Goal: Task Accomplishment & Management: Manage account settings

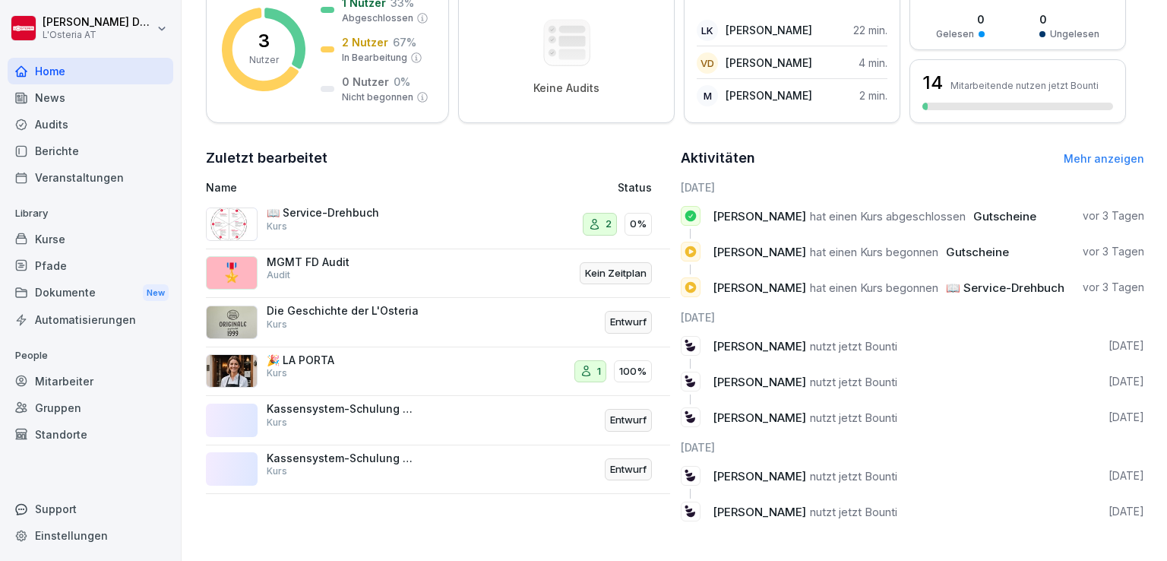
scroll to position [261, 0]
click at [62, 236] on div "Kurse" at bounding box center [91, 239] width 166 height 27
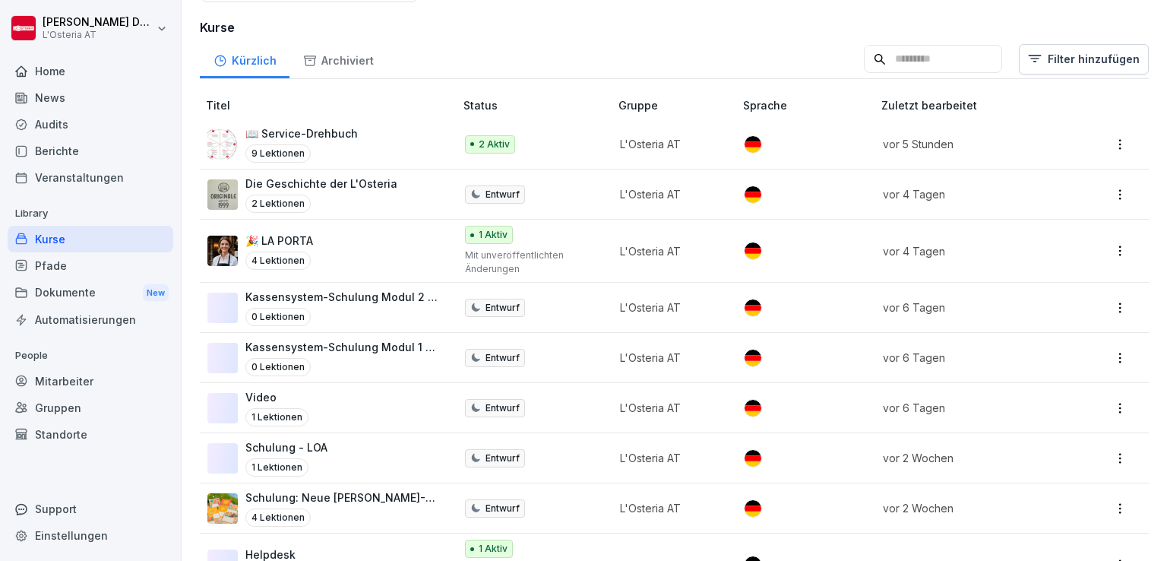
scroll to position [243, 0]
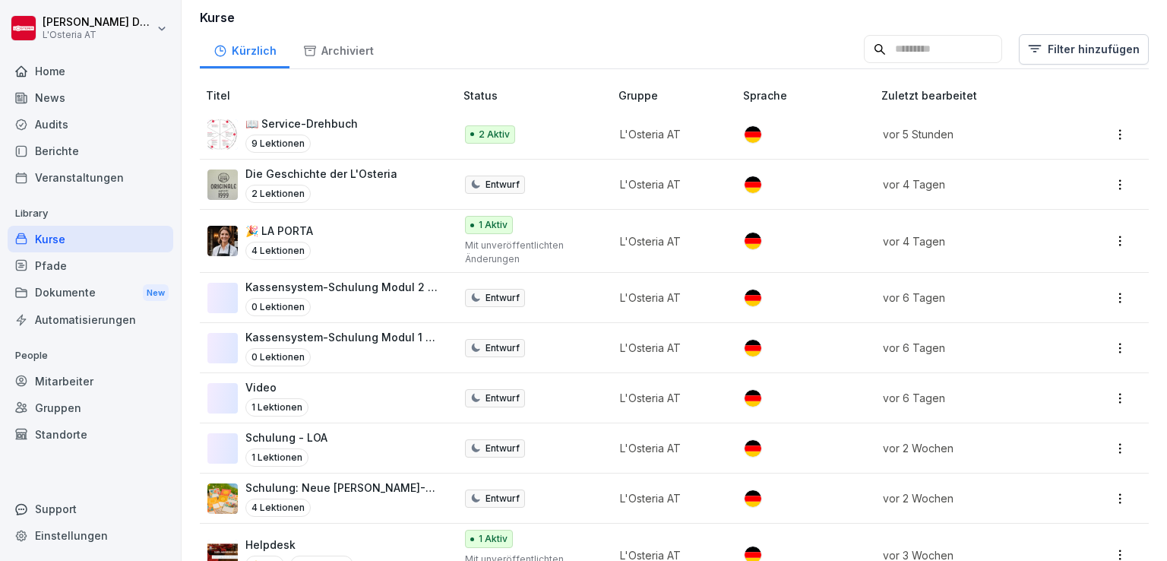
click at [333, 119] on p "📖 Service-Drehbuch" at bounding box center [301, 123] width 112 height 16
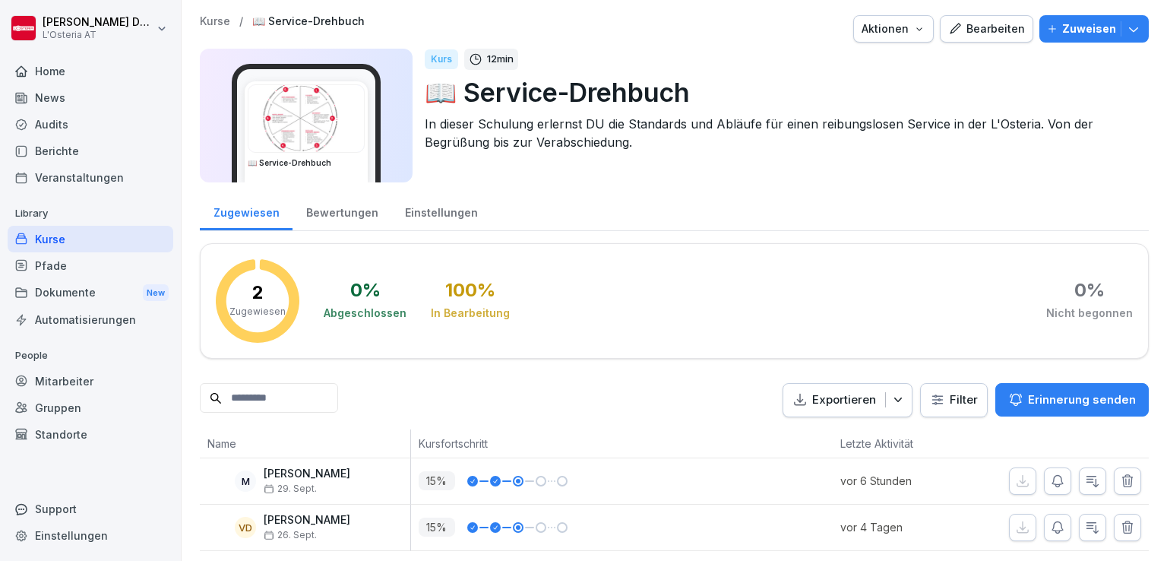
click at [987, 21] on div "Bearbeiten" at bounding box center [986, 29] width 77 height 17
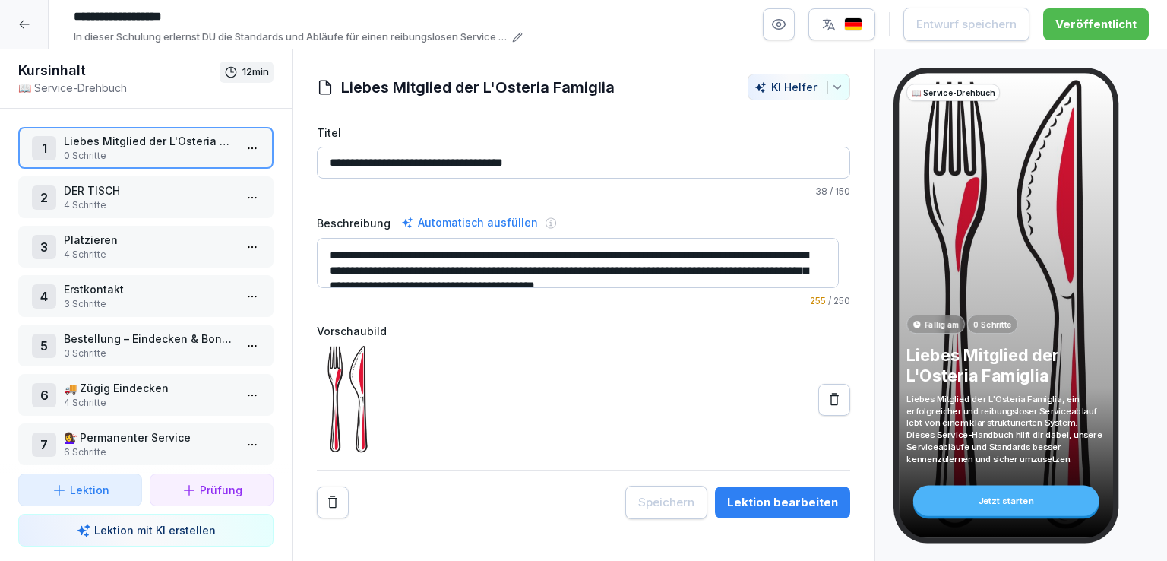
click at [123, 191] on p "DER TISCH" at bounding box center [149, 190] width 170 height 16
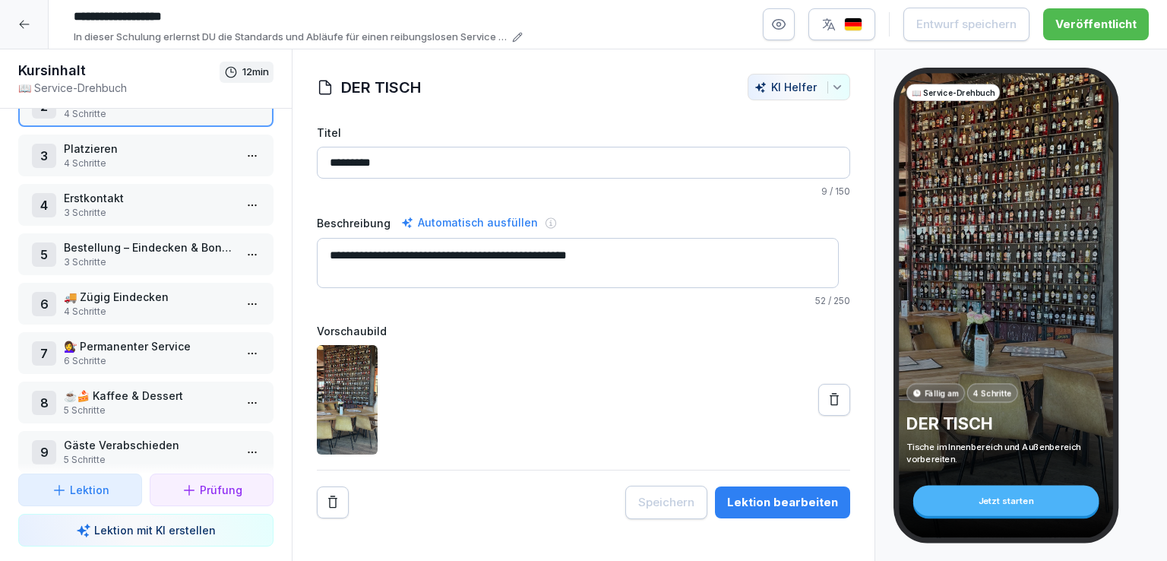
scroll to position [114, 0]
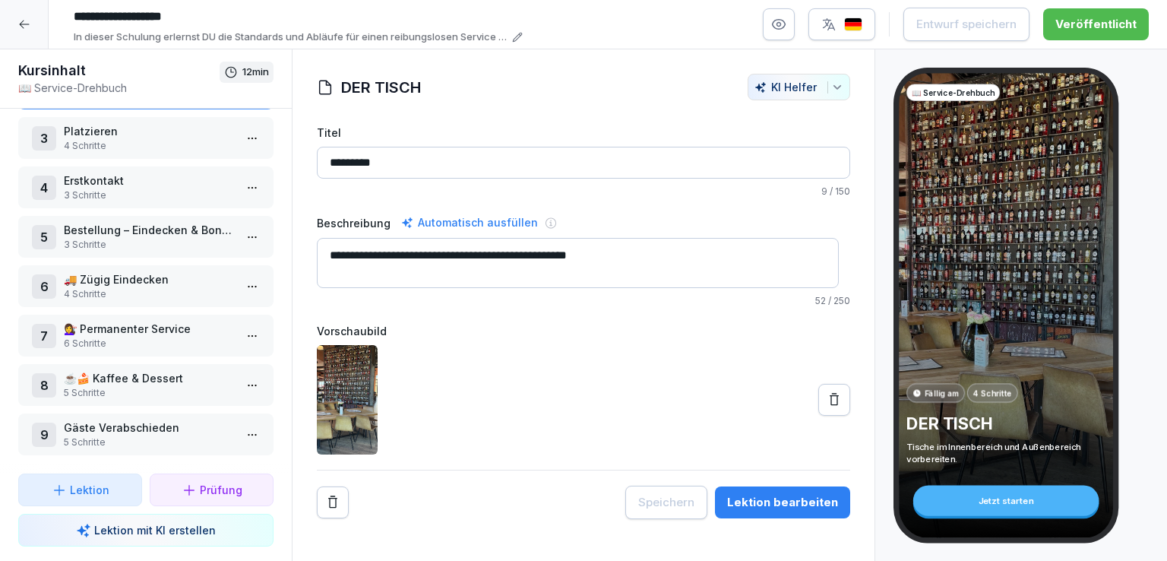
click at [155, 370] on p "☕🍰 Kaffee & Dessert" at bounding box center [149, 378] width 170 height 16
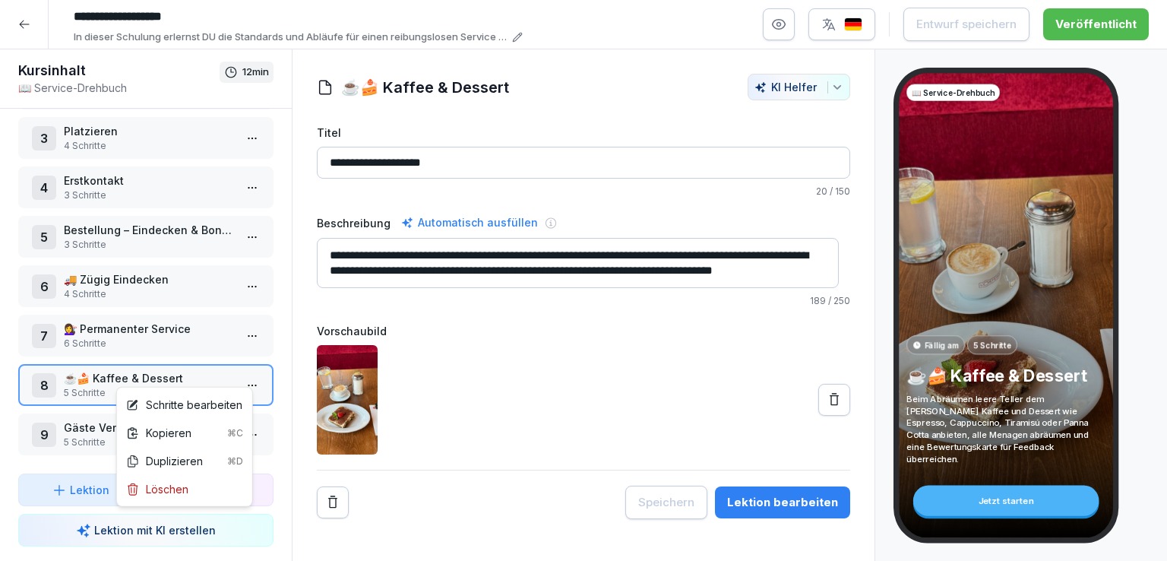
click at [241, 373] on html "**********" at bounding box center [583, 280] width 1167 height 561
click at [200, 403] on div "Schritte bearbeiten" at bounding box center [184, 405] width 116 height 16
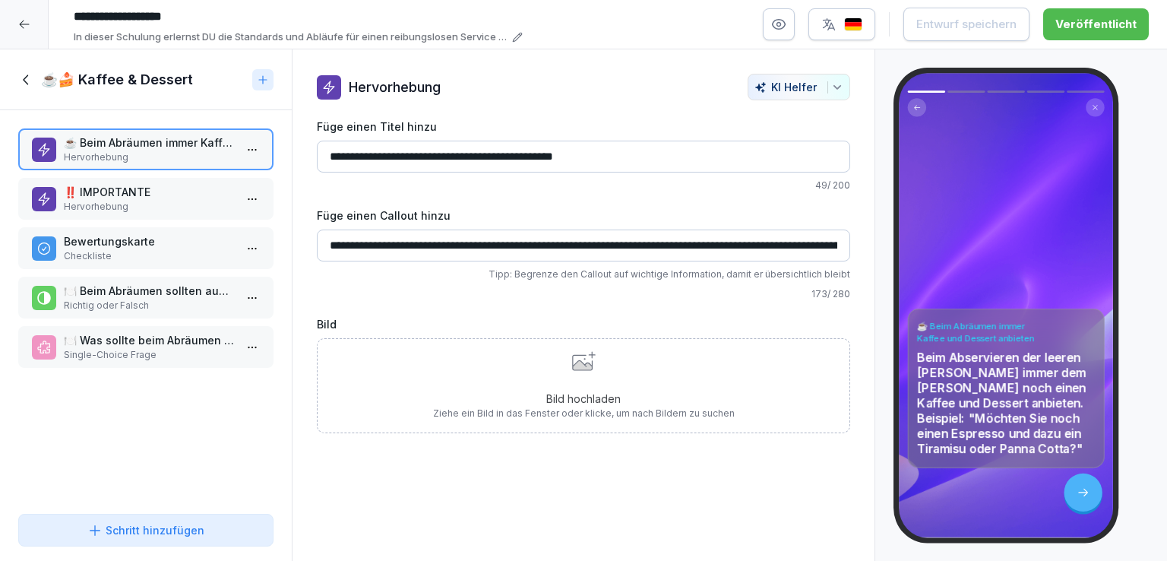
click at [118, 191] on p "‼️ IMPORTANTE" at bounding box center [149, 192] width 170 height 16
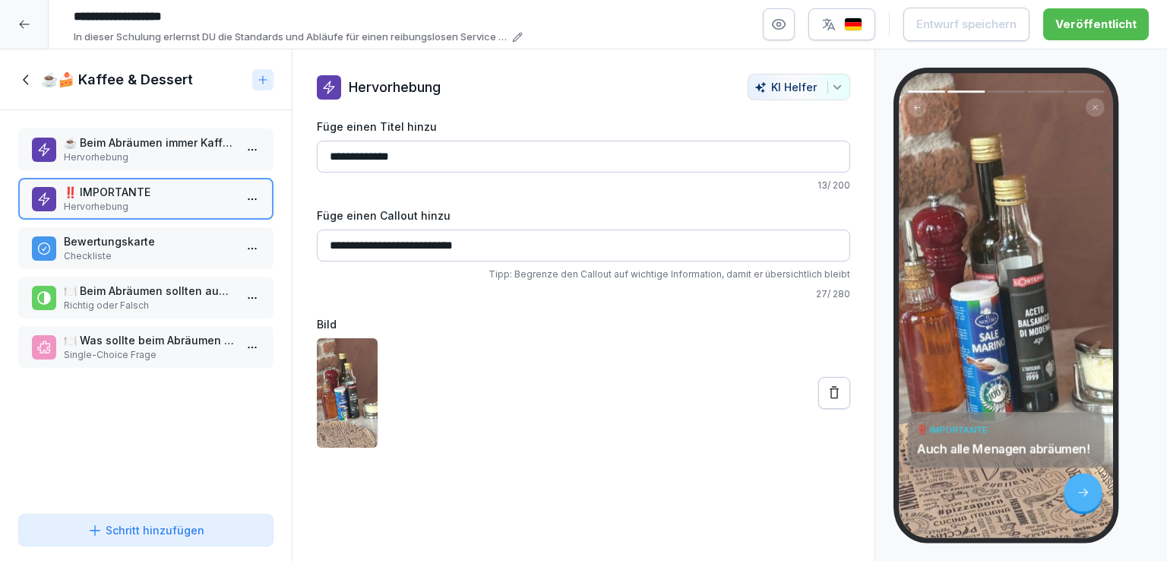
click at [155, 145] on p "☕ Beim Abräumen immer Kaffee und Dessert anbieten" at bounding box center [149, 142] width 170 height 16
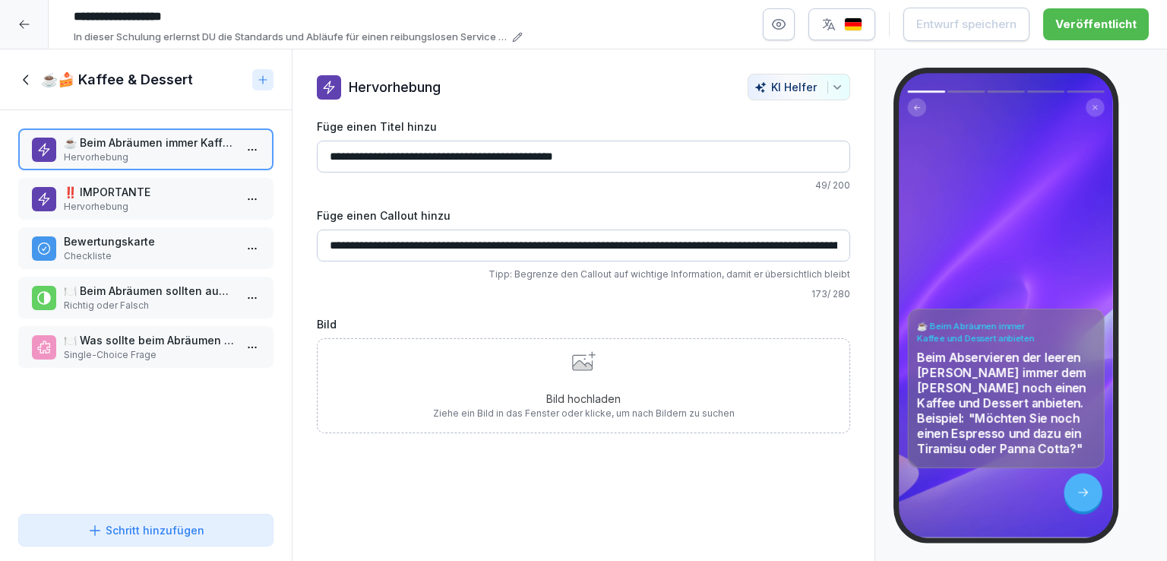
click at [136, 247] on p "Bewertungskarte" at bounding box center [149, 241] width 170 height 16
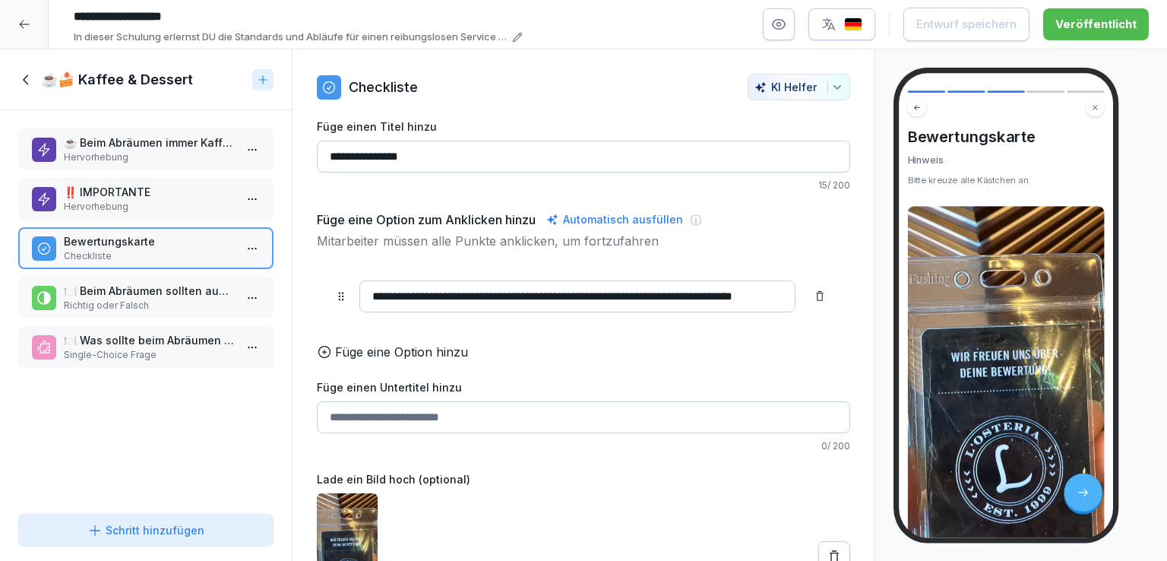
click at [147, 287] on p "🍽️ Beim Abräumen sollten auch alle Menagen abgeräumt werden." at bounding box center [149, 291] width 170 height 16
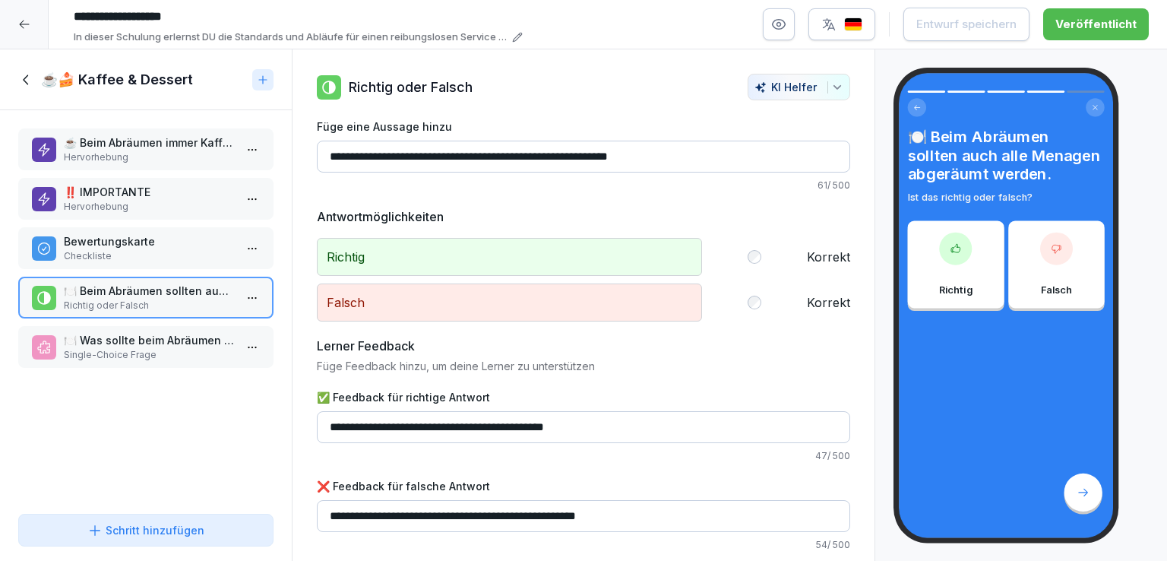
click at [149, 348] on p "Single-Choice Frage" at bounding box center [149, 355] width 170 height 14
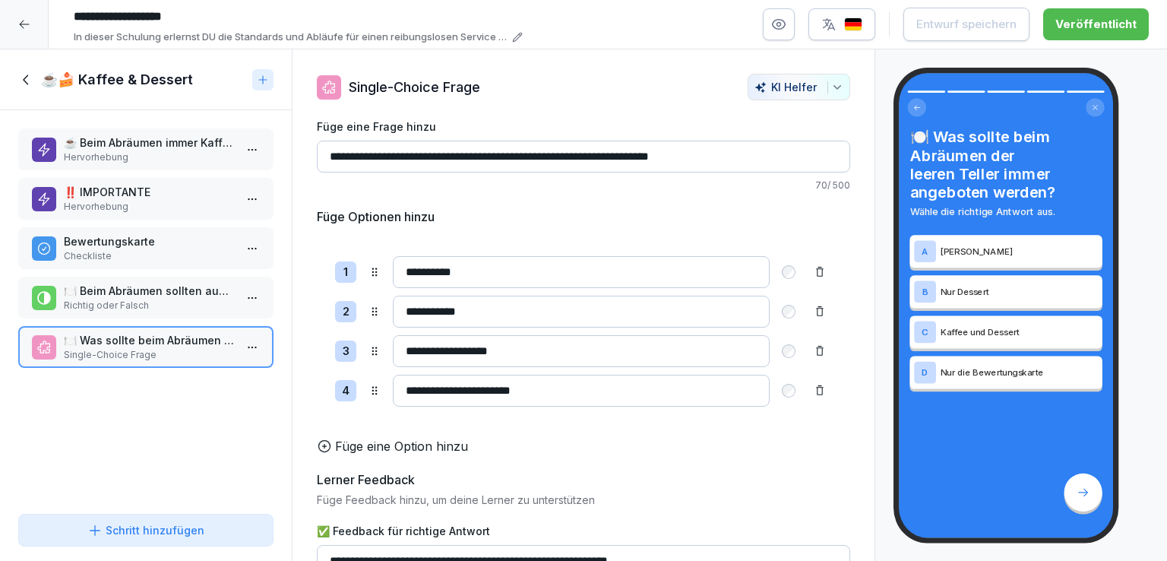
click at [134, 194] on p "‼️ IMPORTANTE" at bounding box center [149, 192] width 170 height 16
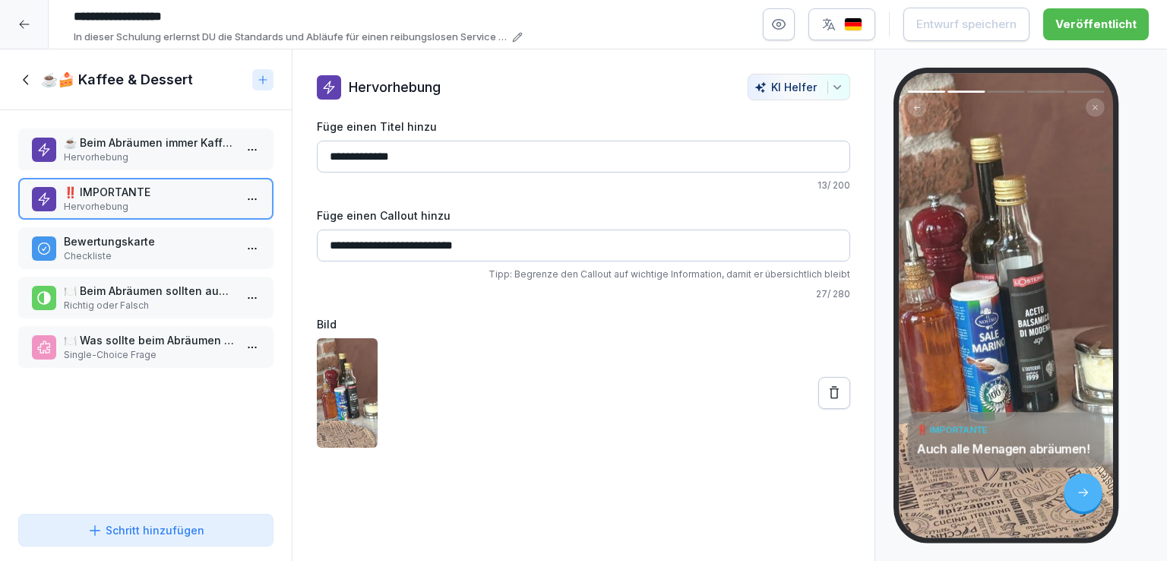
click at [172, 141] on p "☕ Beim Abräumen immer Kaffee und Dessert anbieten" at bounding box center [149, 142] width 170 height 16
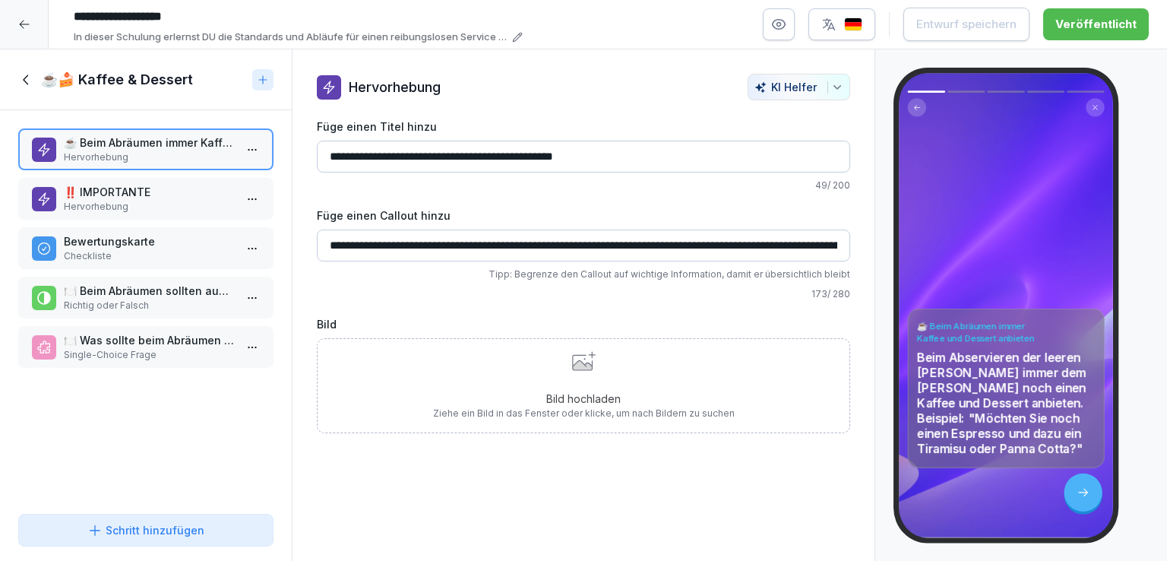
click at [146, 195] on p "‼️ IMPORTANTE" at bounding box center [149, 192] width 170 height 16
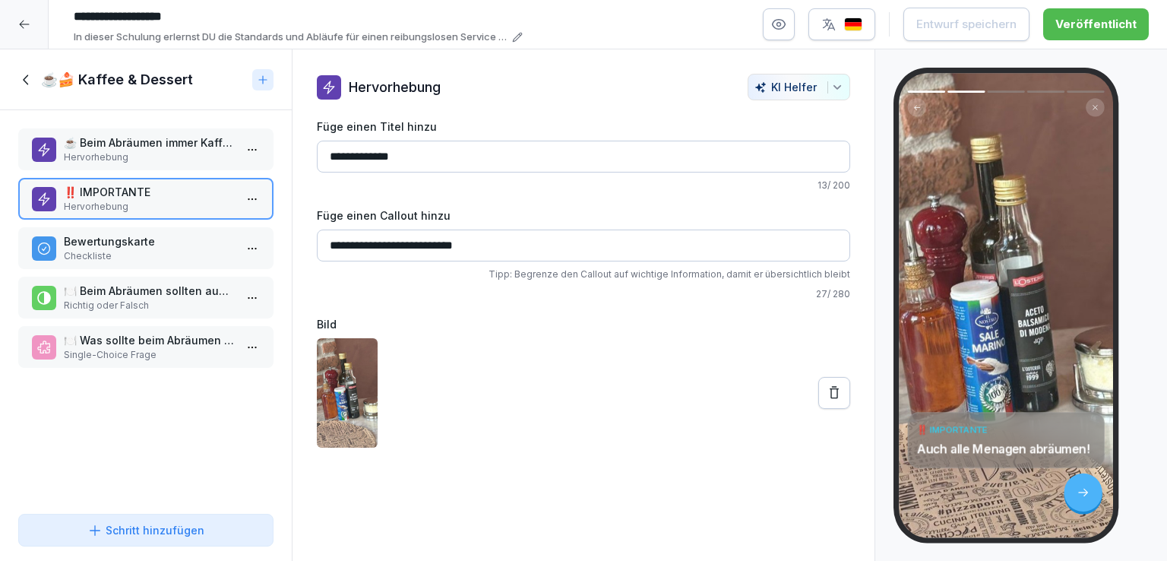
click at [124, 238] on p "Bewertungskarte" at bounding box center [149, 241] width 170 height 16
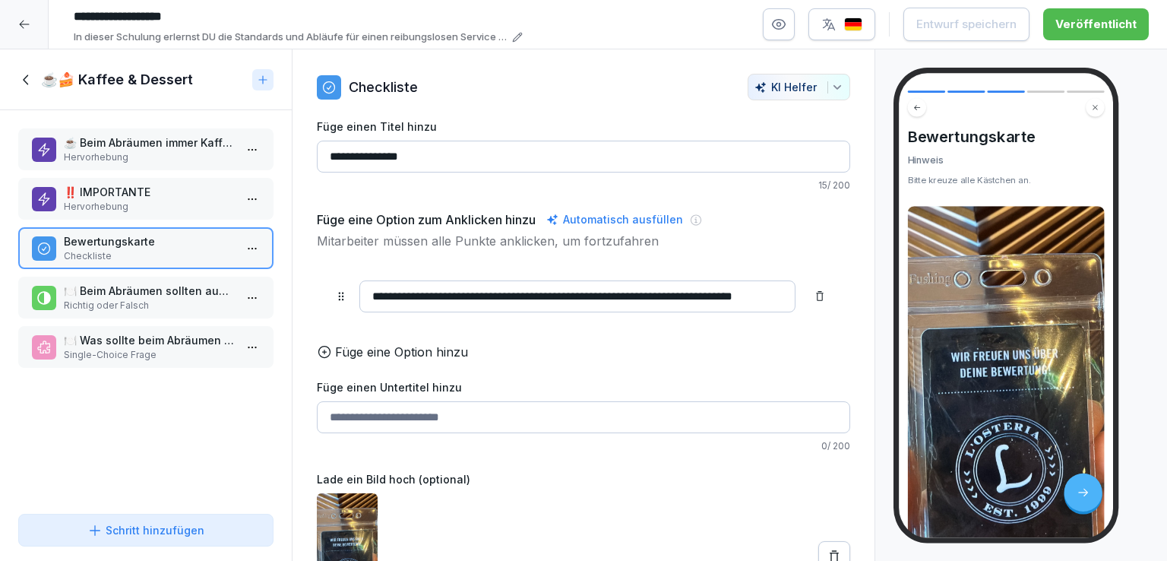
click at [129, 295] on p "🍽️ Beim Abräumen sollten auch alle Menagen abgeräumt werden." at bounding box center [149, 291] width 170 height 16
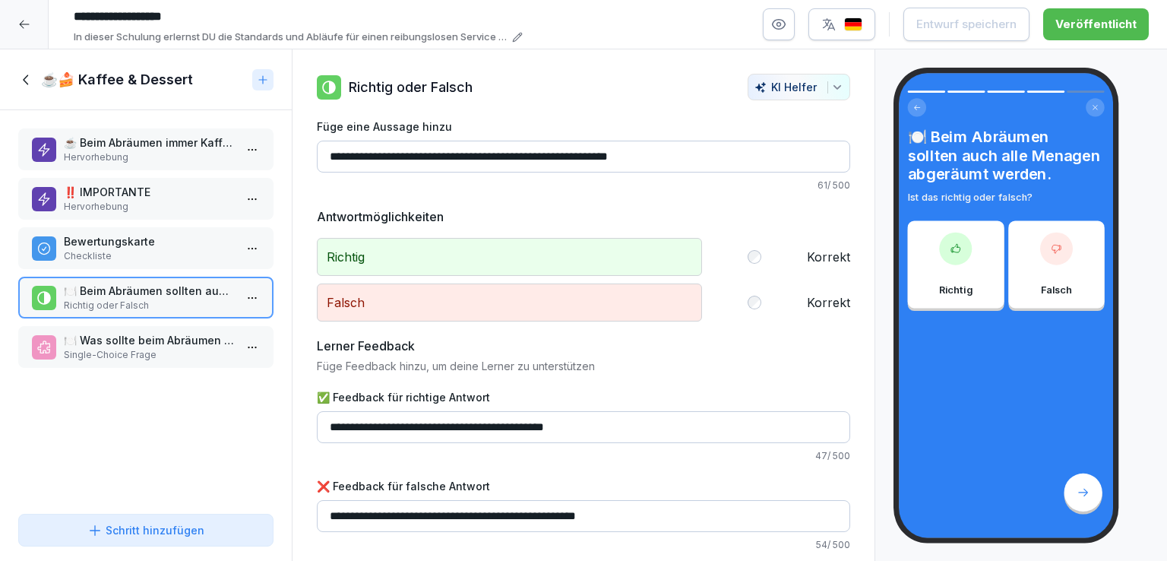
click at [149, 338] on p "🍽️ Was sollte beim Abräumen der leeren Teller immer angeboten werden?" at bounding box center [149, 340] width 170 height 16
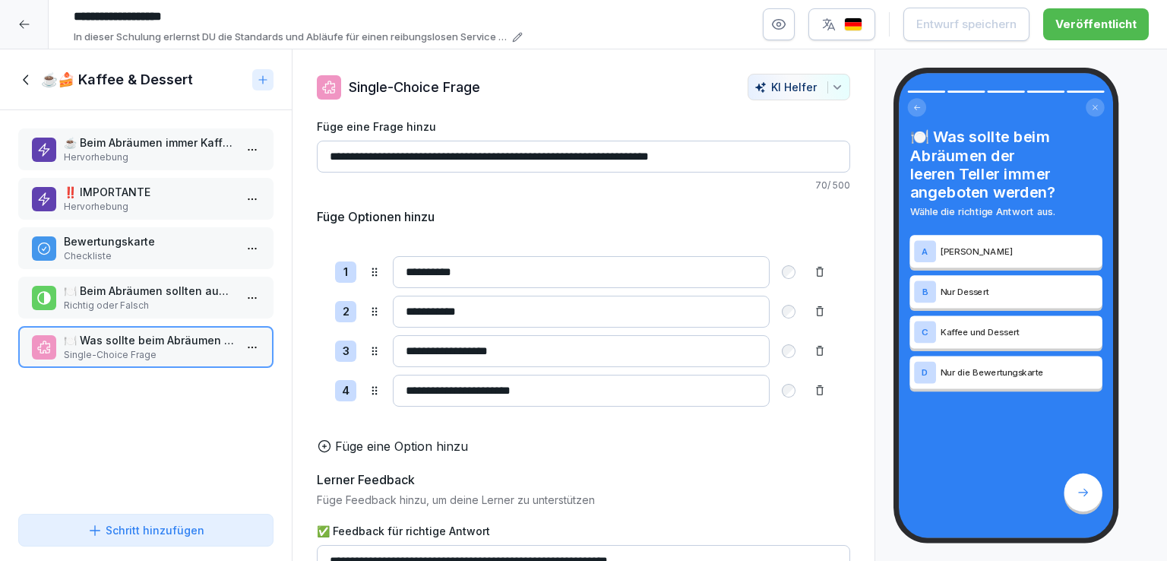
click at [150, 286] on p "🍽️ Beim Abräumen sollten auch alle Menagen abgeräumt werden." at bounding box center [149, 291] width 170 height 16
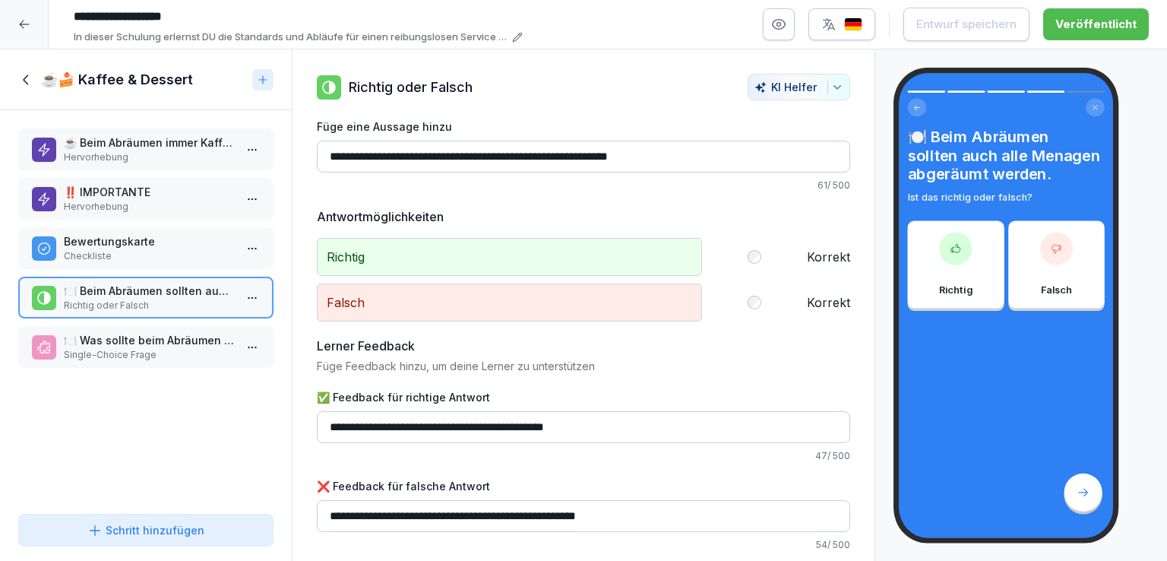
click at [158, 240] on p "Bewertungskarte" at bounding box center [149, 241] width 170 height 16
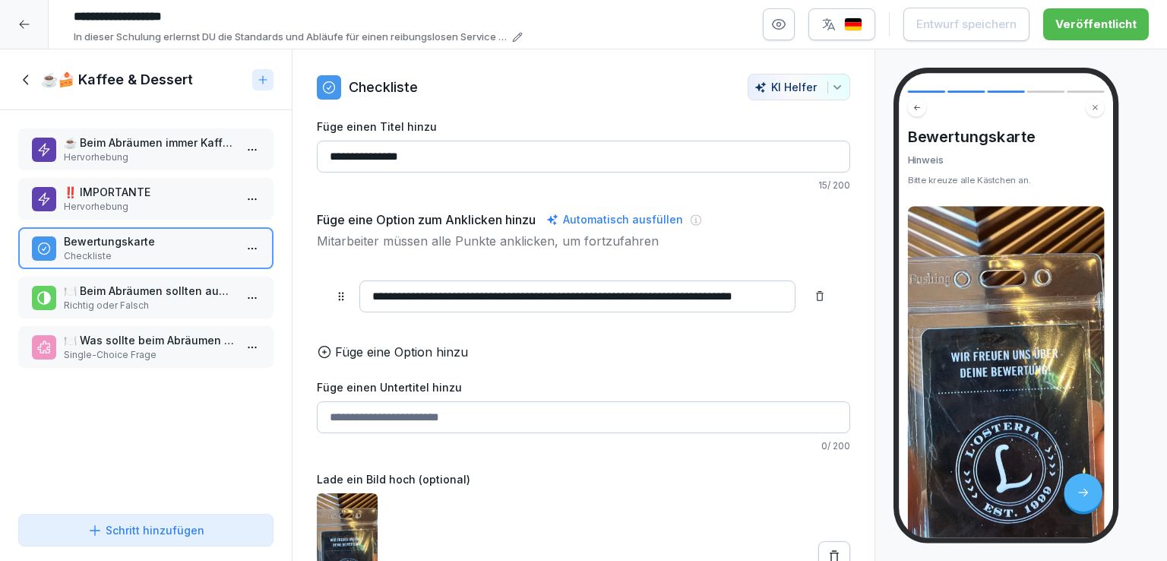
click at [136, 192] on p "‼️ IMPORTANTE" at bounding box center [149, 192] width 170 height 16
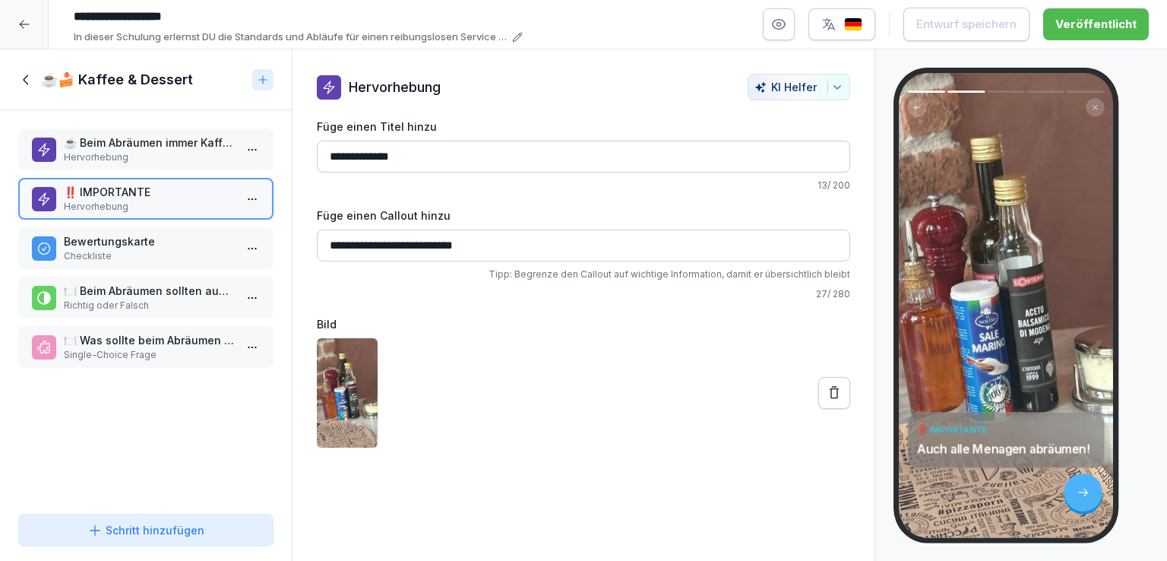
click at [160, 237] on p "Bewertungskarte" at bounding box center [149, 241] width 170 height 16
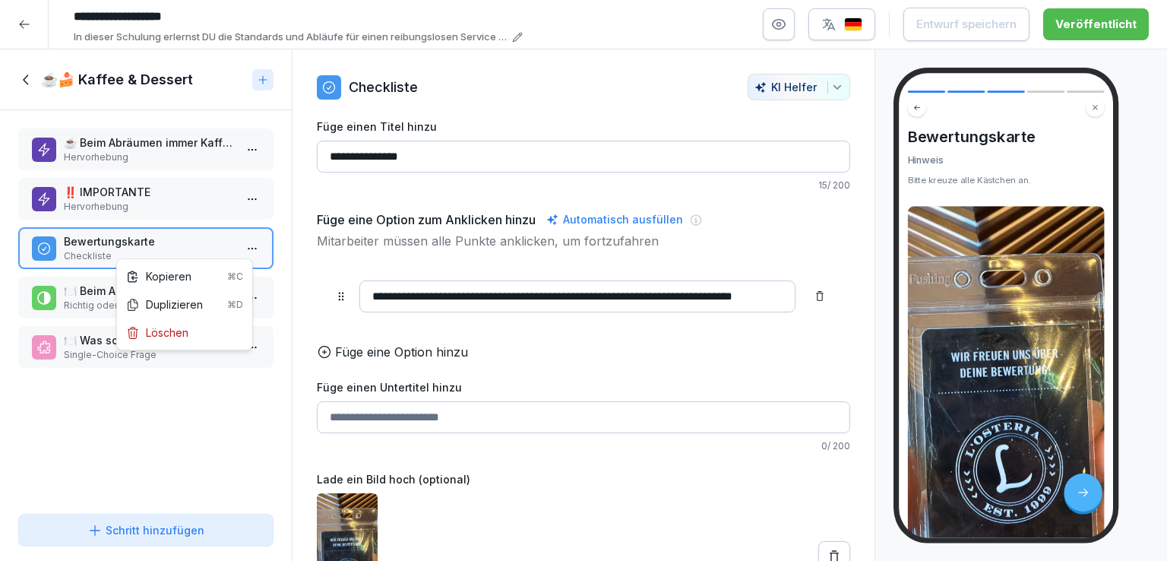
click at [241, 245] on html "**********" at bounding box center [583, 280] width 1167 height 561
click at [134, 408] on html "**********" at bounding box center [583, 280] width 1167 height 561
click at [131, 179] on div "‼️ IMPORTANTE Hervorhebung" at bounding box center [145, 199] width 255 height 42
